Goal: Find specific page/section: Find specific page/section

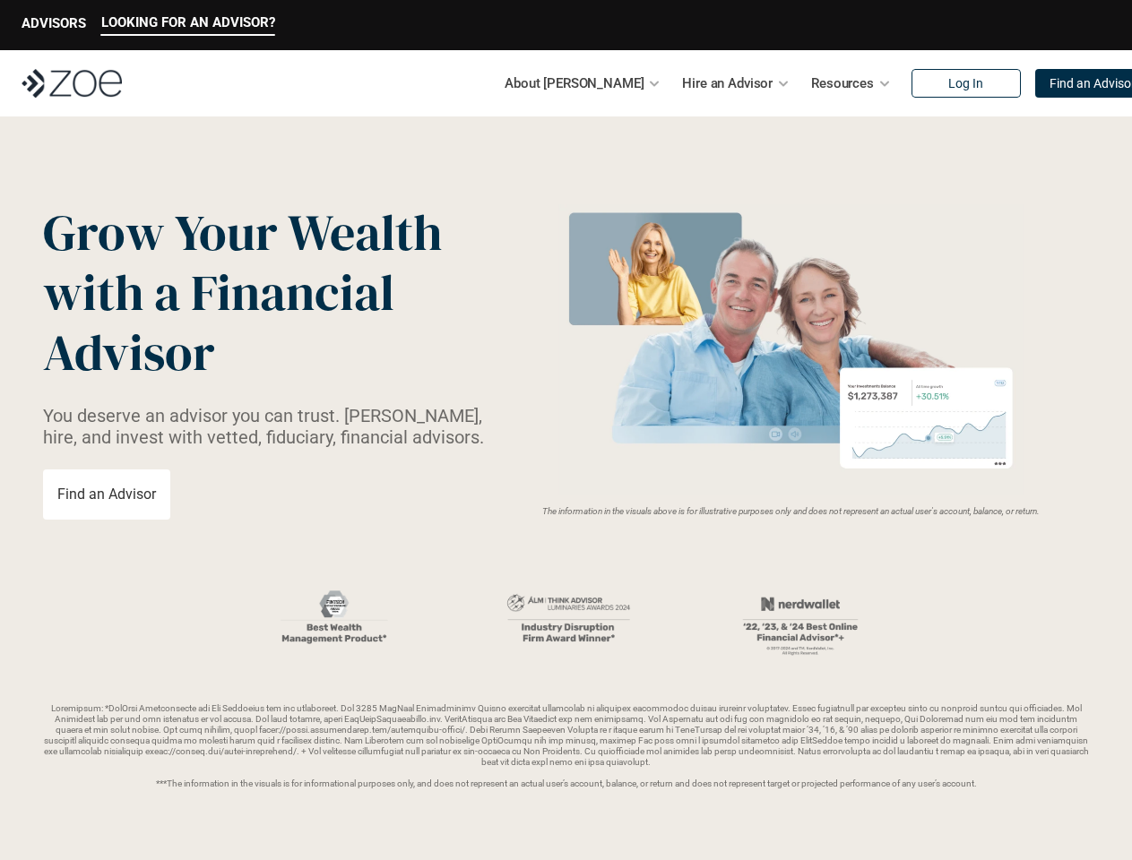
click at [566, 430] on img at bounding box center [791, 349] width 478 height 291
click at [187, 25] on p "LOOKING FOR AN ADVISOR?" at bounding box center [188, 22] width 174 height 16
click at [54, 25] on p "ADVISORS" at bounding box center [54, 23] width 65 height 16
